Goal: Go to known website: Go to known website

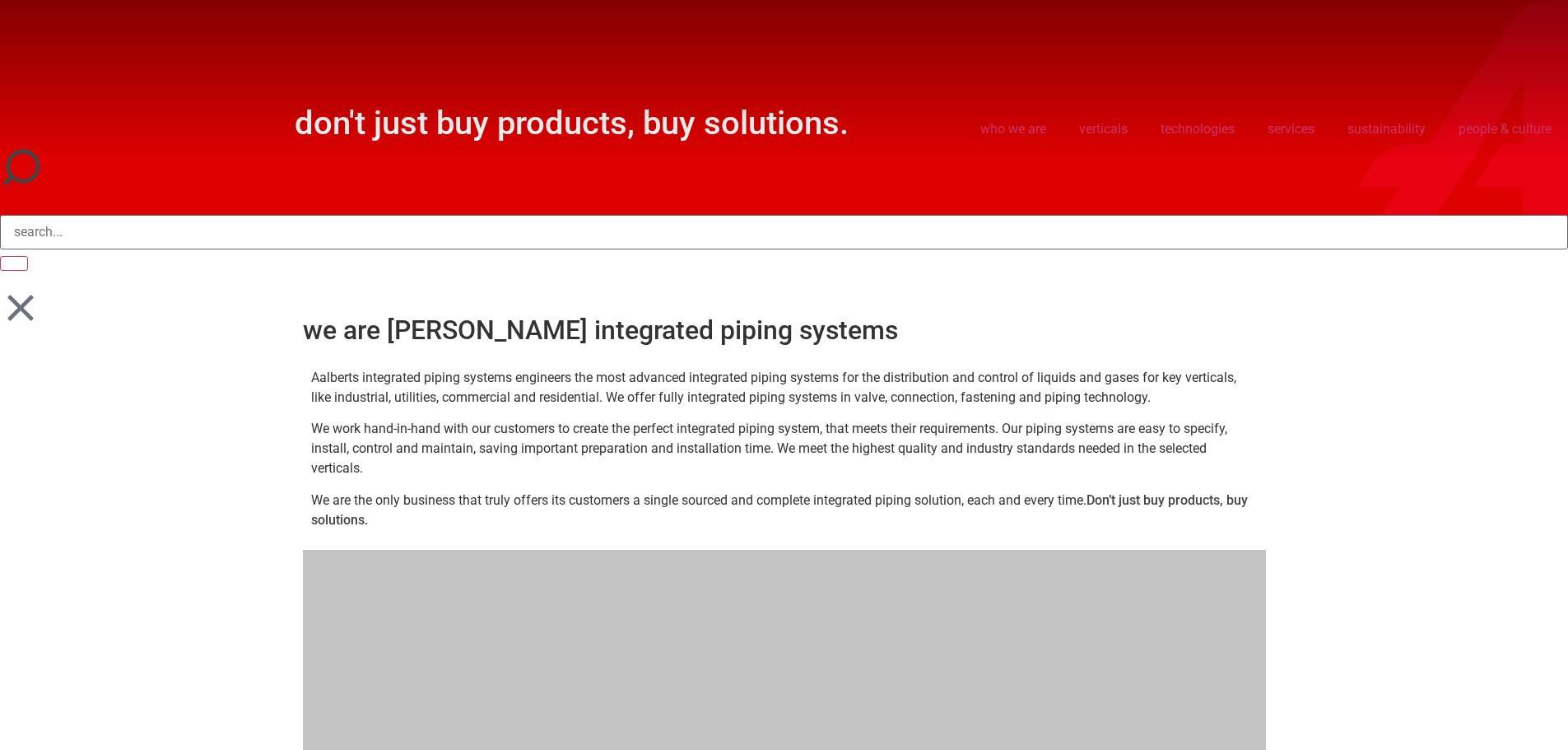
scroll to position [82, 0]
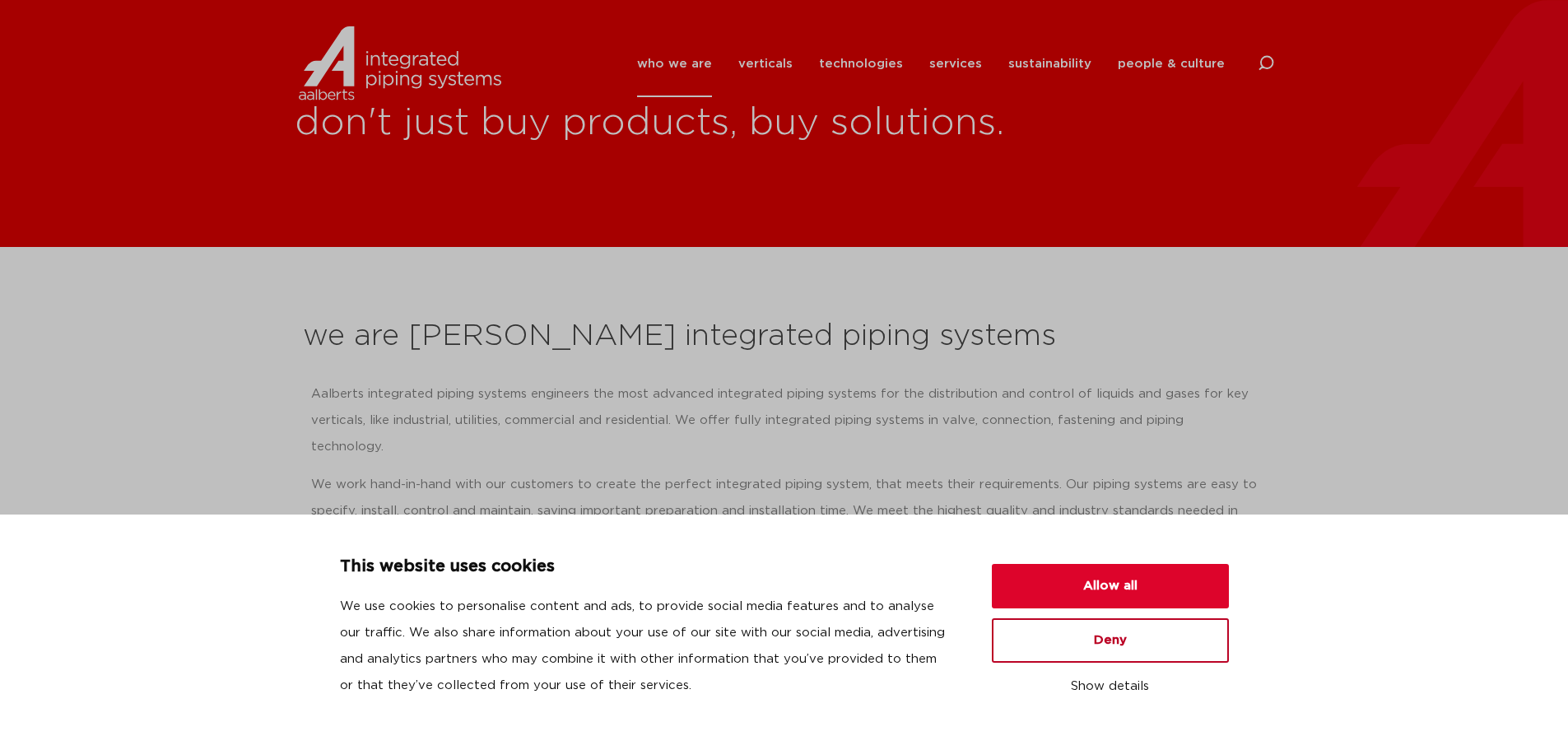
click at [1109, 659] on button "Deny" at bounding box center [1110, 641] width 237 height 45
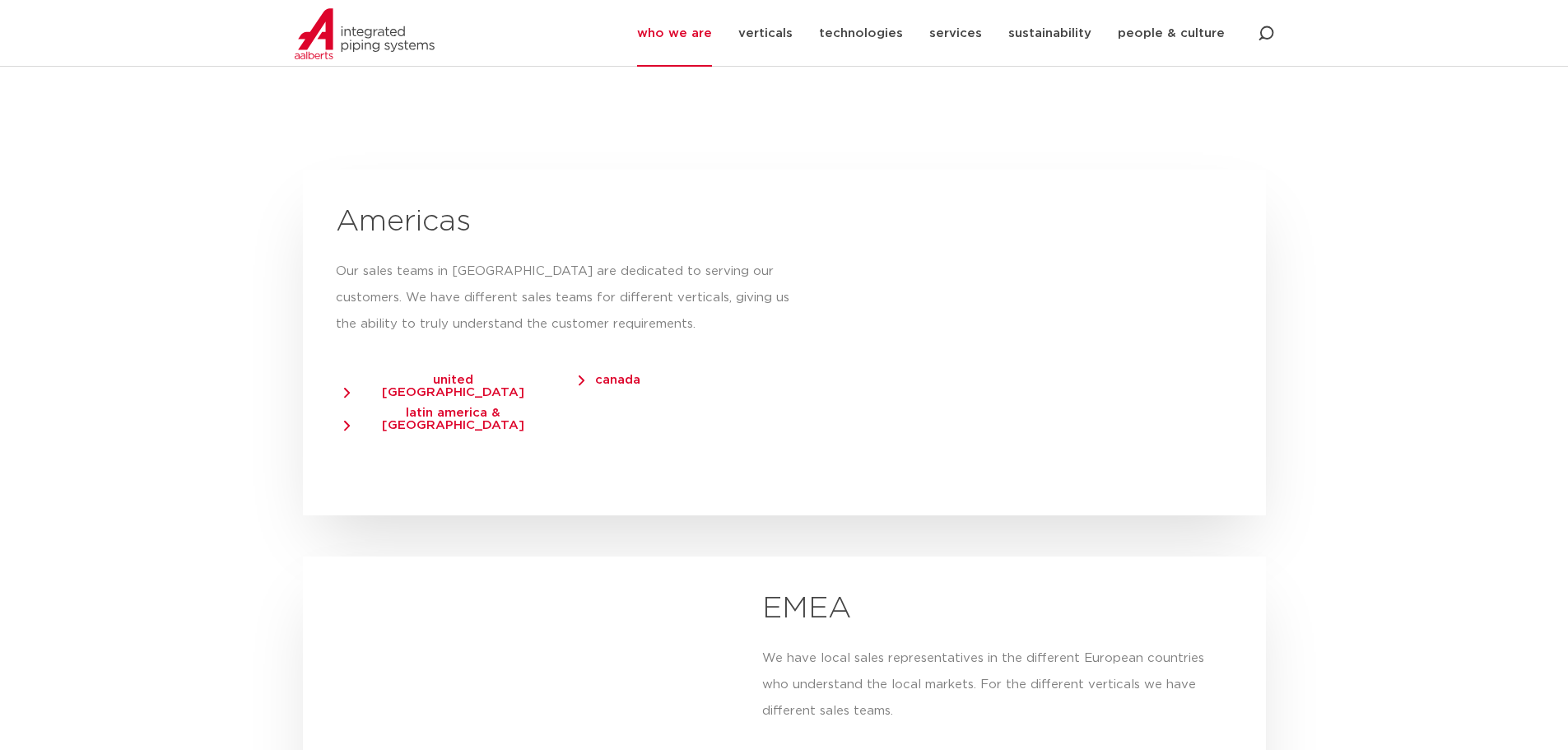
scroll to position [2801, 0]
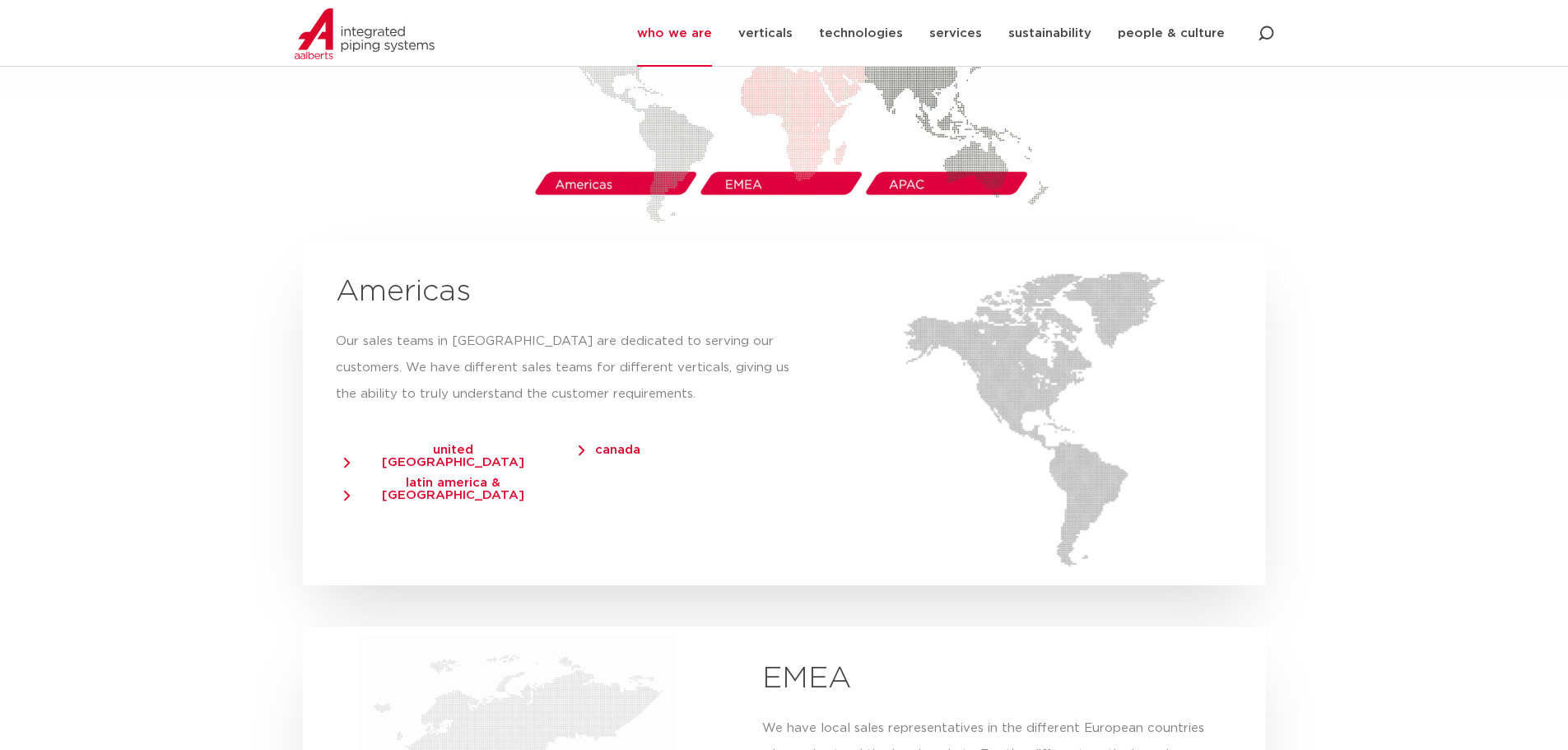
click at [437, 436] on link "united [GEOGRAPHIC_DATA]" at bounding box center [458, 452] width 227 height 33
